Goal: Navigation & Orientation: Find specific page/section

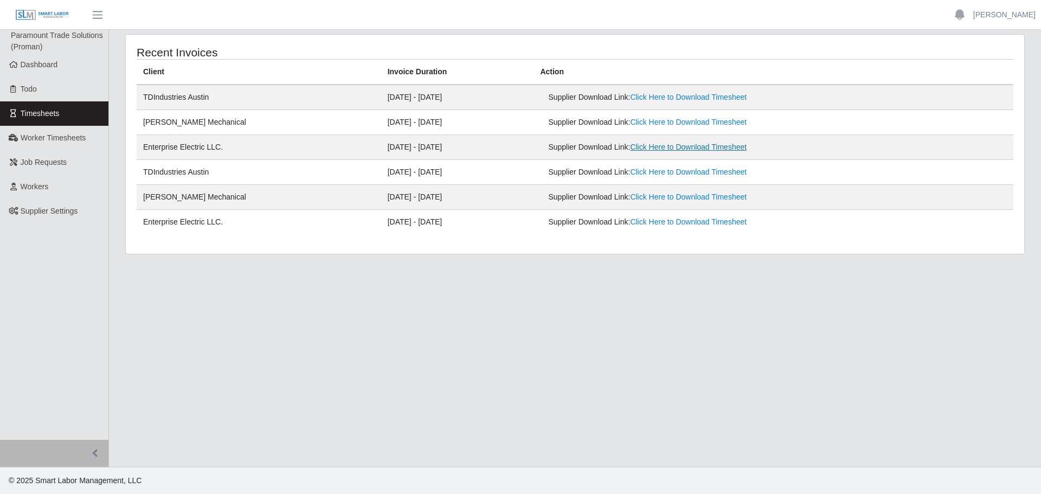
click at [673, 150] on link "Click Here to Download Timesheet" at bounding box center [688, 147] width 117 height 9
click at [265, 333] on main "Recent Invoices Client Invoice Duration Action TDIndustries [GEOGRAPHIC_DATA] […" at bounding box center [575, 248] width 932 height 437
click at [32, 65] on span "Dashboard" at bounding box center [39, 64] width 37 height 9
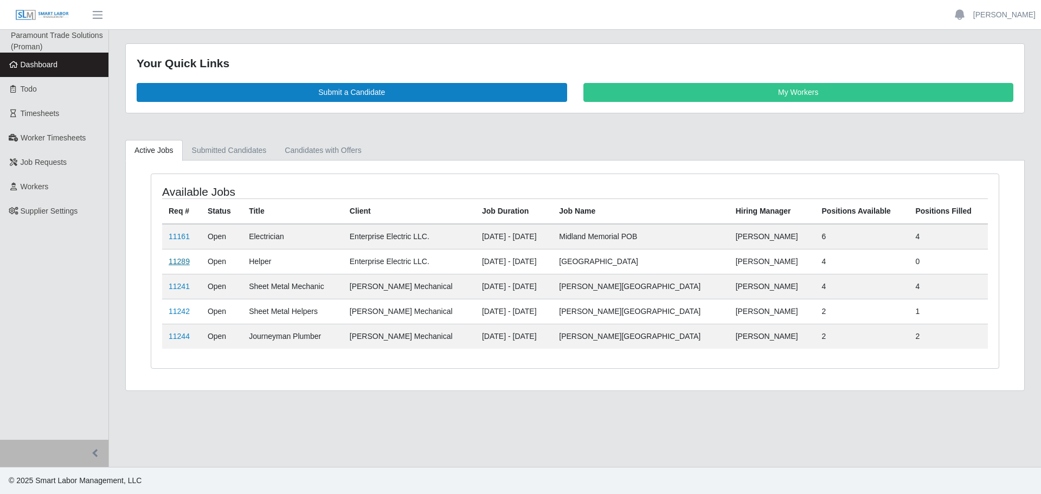
click at [179, 261] on link "11289" at bounding box center [179, 261] width 21 height 9
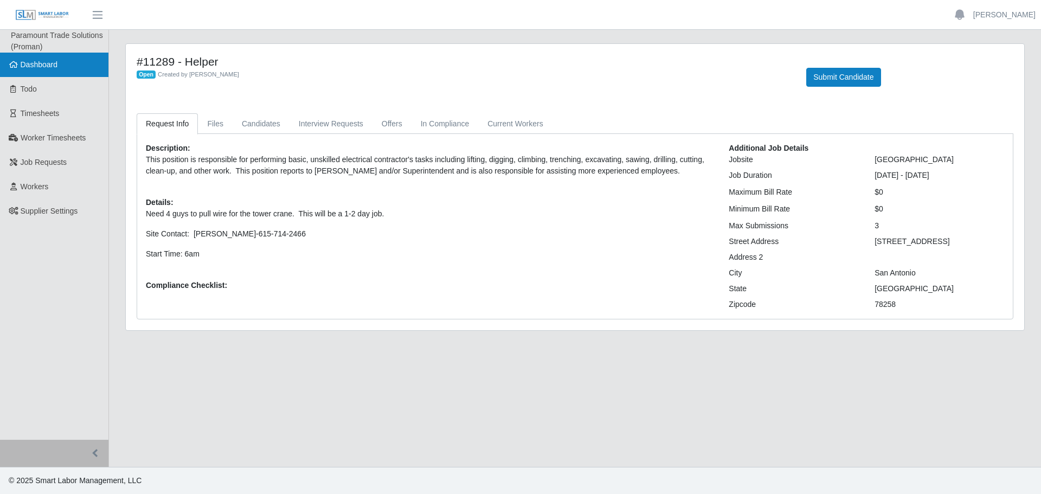
click at [72, 66] on link "Dashboard" at bounding box center [54, 65] width 108 height 24
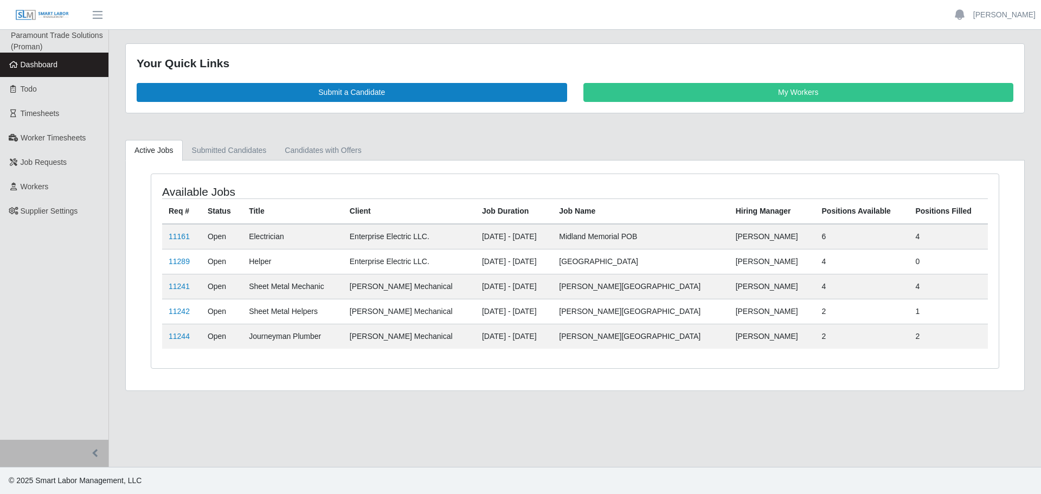
click at [189, 234] on td "11161" at bounding box center [181, 236] width 39 height 25
click at [172, 235] on link "11161" at bounding box center [179, 236] width 21 height 9
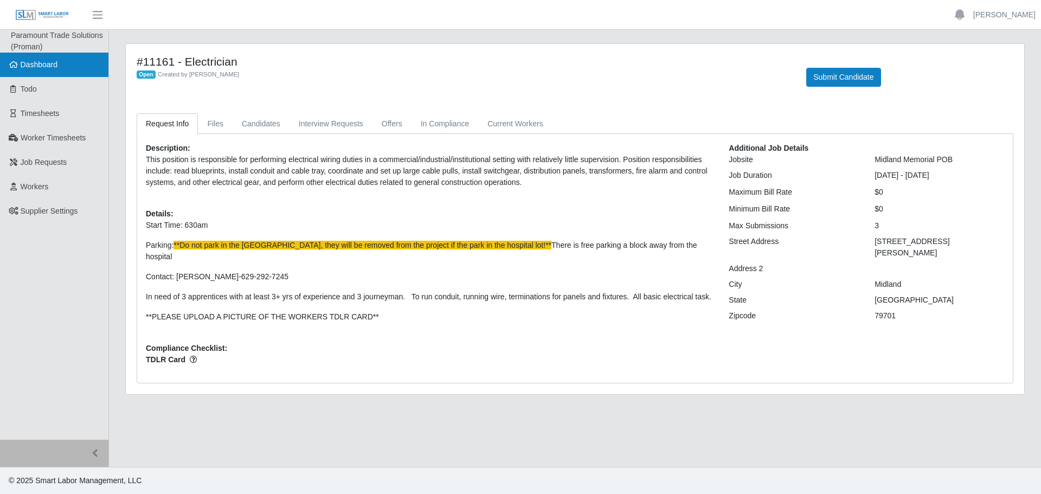
click at [50, 72] on link "Dashboard" at bounding box center [54, 65] width 108 height 24
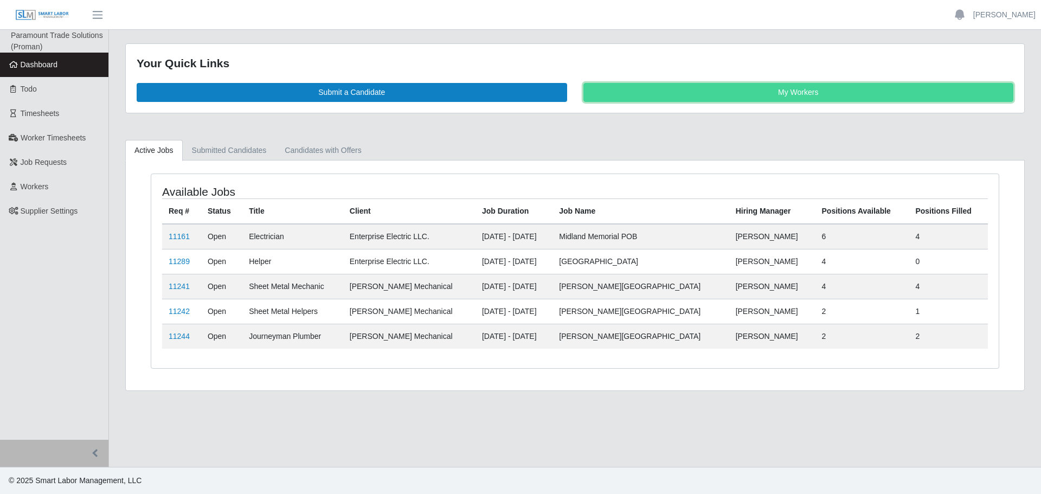
click at [770, 93] on link "My Workers" at bounding box center [798, 92] width 430 height 19
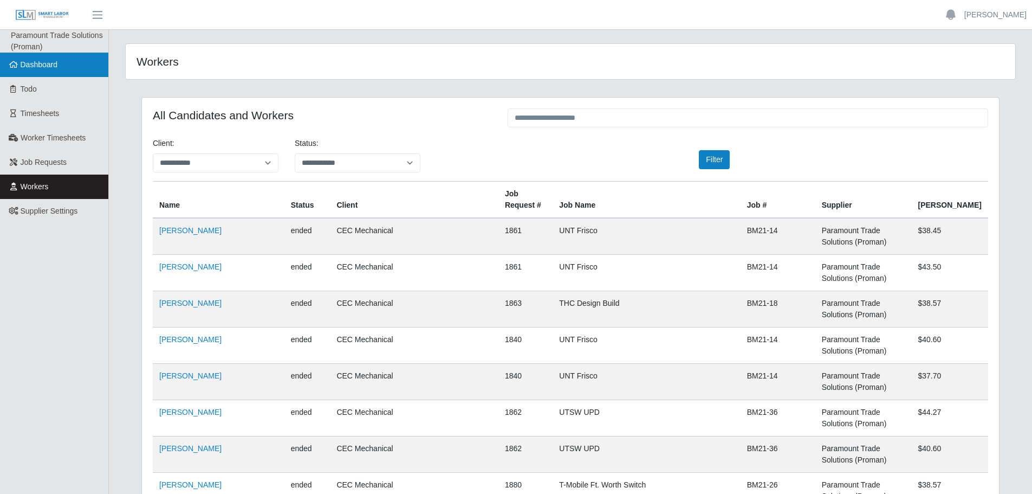
click at [62, 68] on link "Dashboard" at bounding box center [54, 65] width 108 height 24
